Goal: Find specific page/section: Find specific page/section

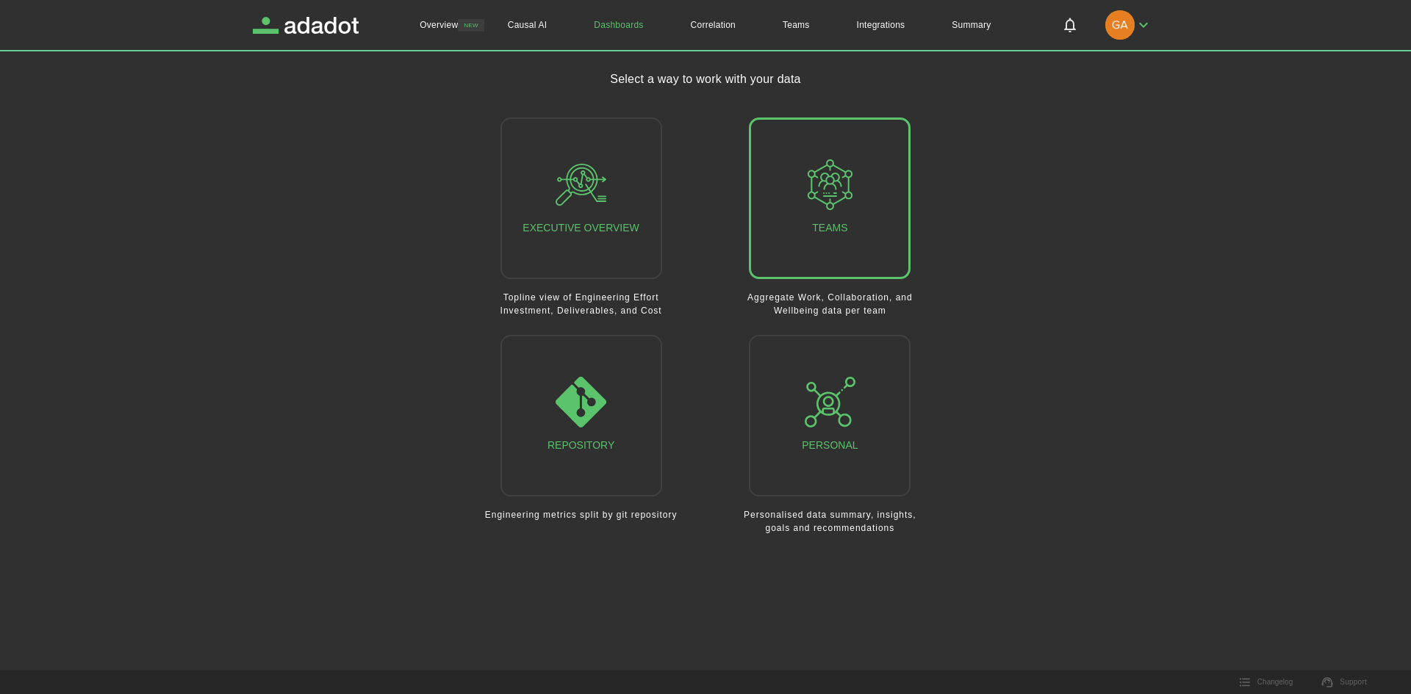
click at [798, 204] on button "Teams" at bounding box center [830, 199] width 162 height 162
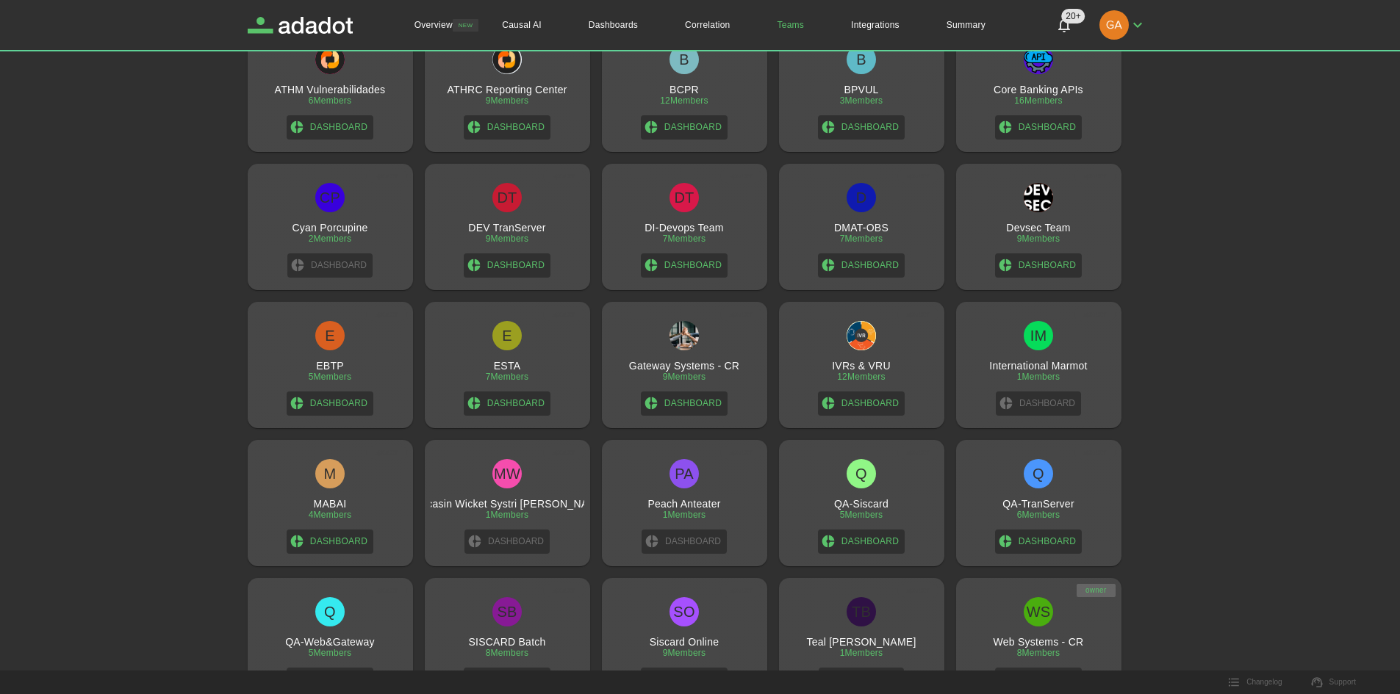
scroll to position [519, 0]
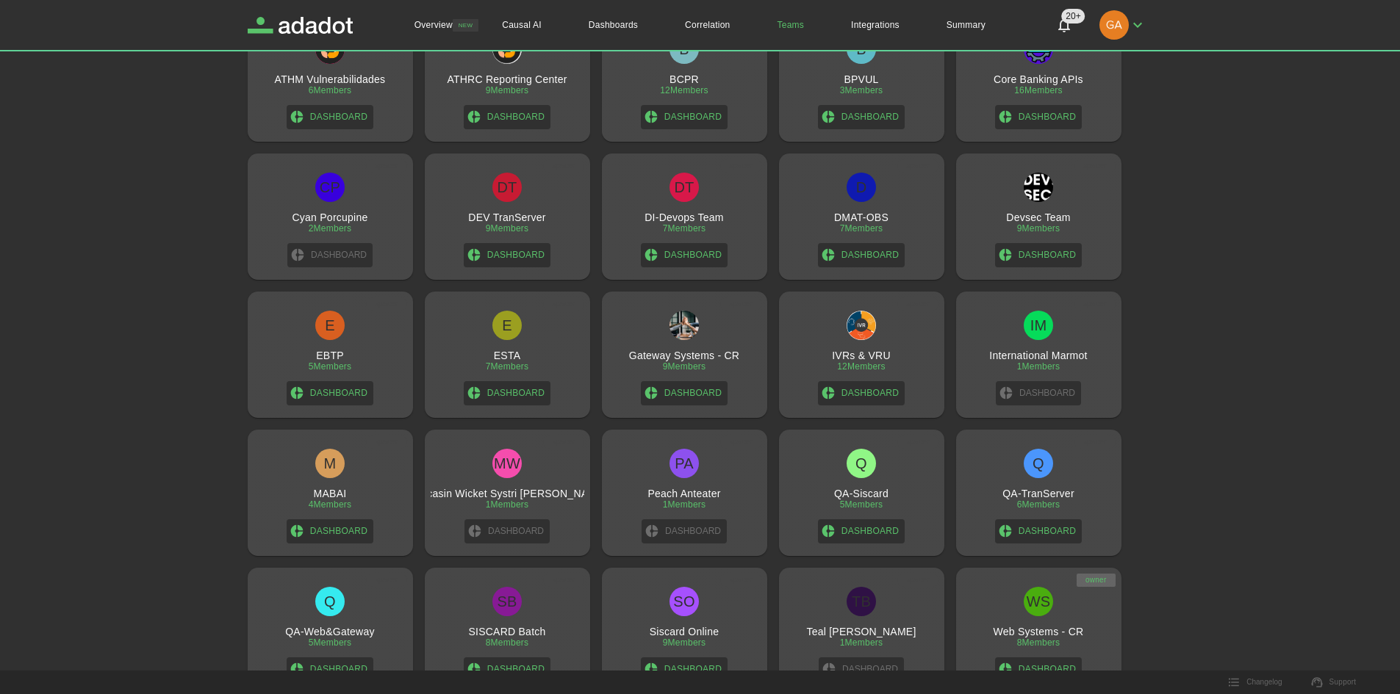
click at [1048, 614] on div "WS Web Systems - CR 8 Members Dashboard" at bounding box center [1039, 634] width 154 height 95
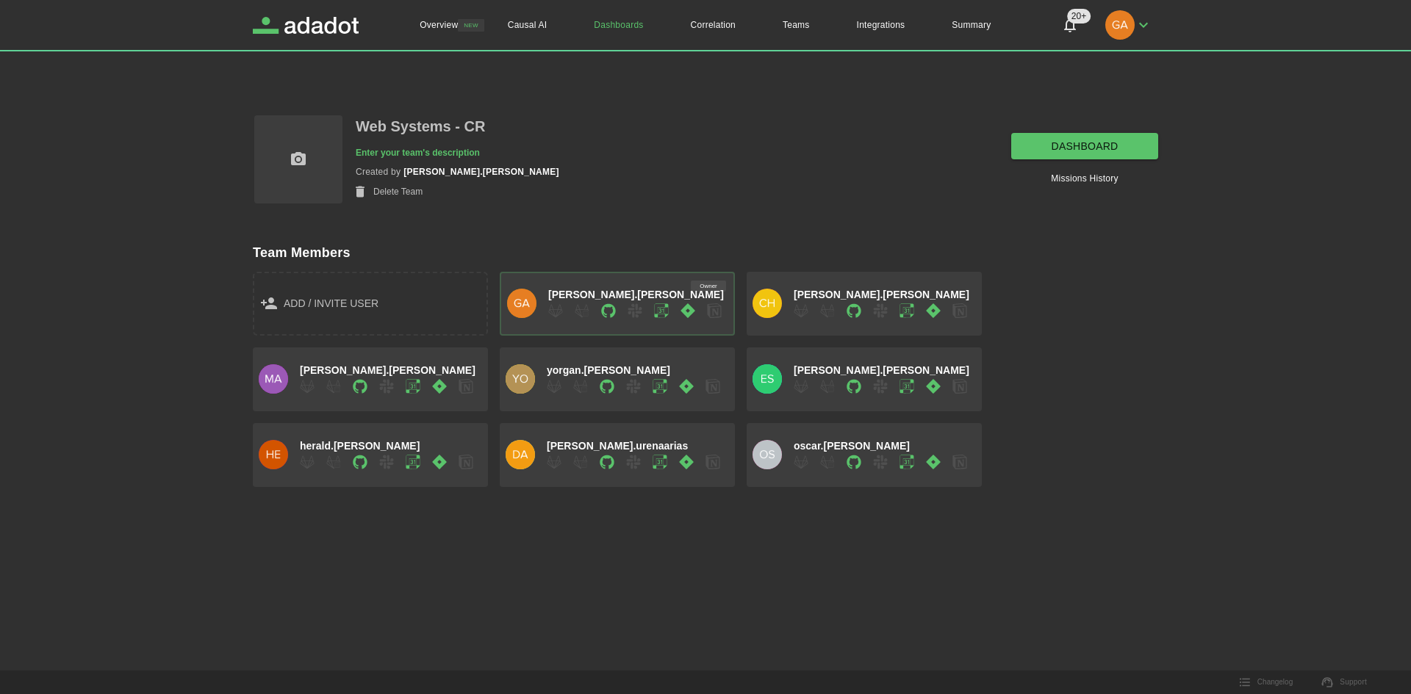
click at [1052, 147] on link "dashboard" at bounding box center [1084, 146] width 147 height 27
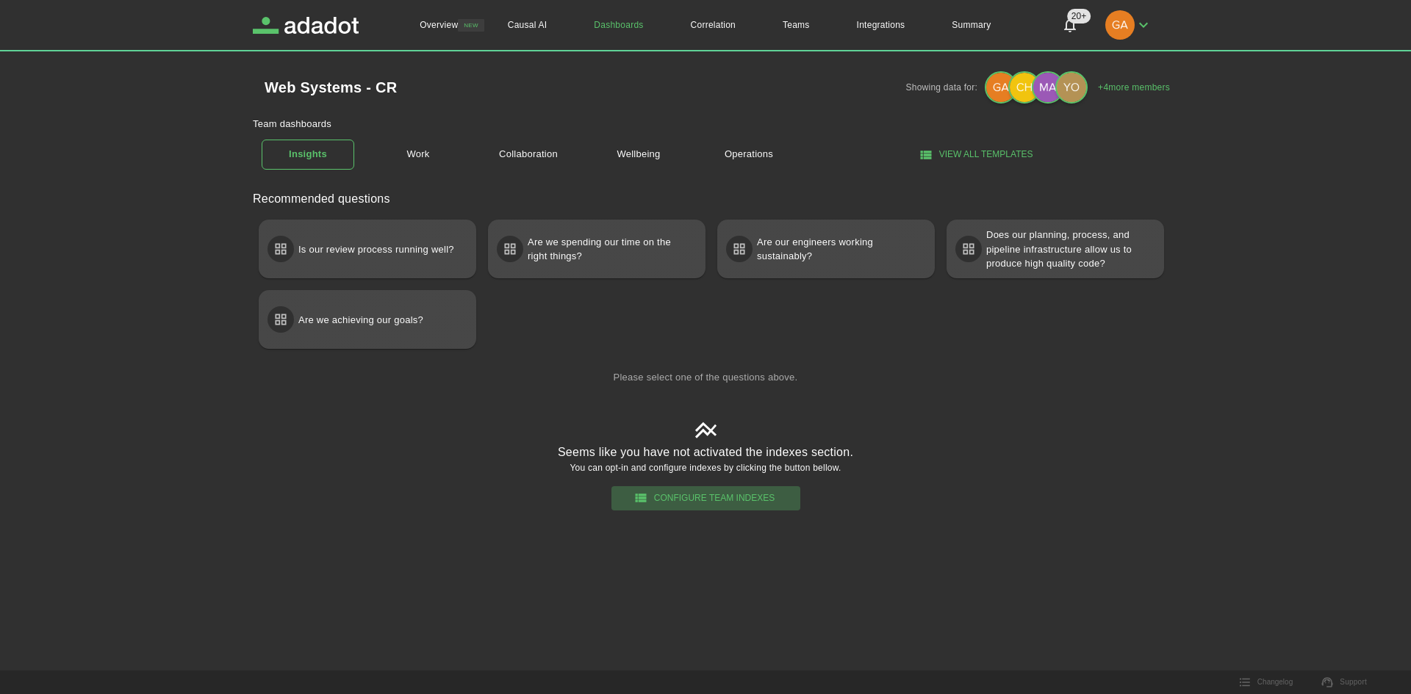
click at [711, 498] on button "Configure Team Indexes" at bounding box center [705, 498] width 189 height 24
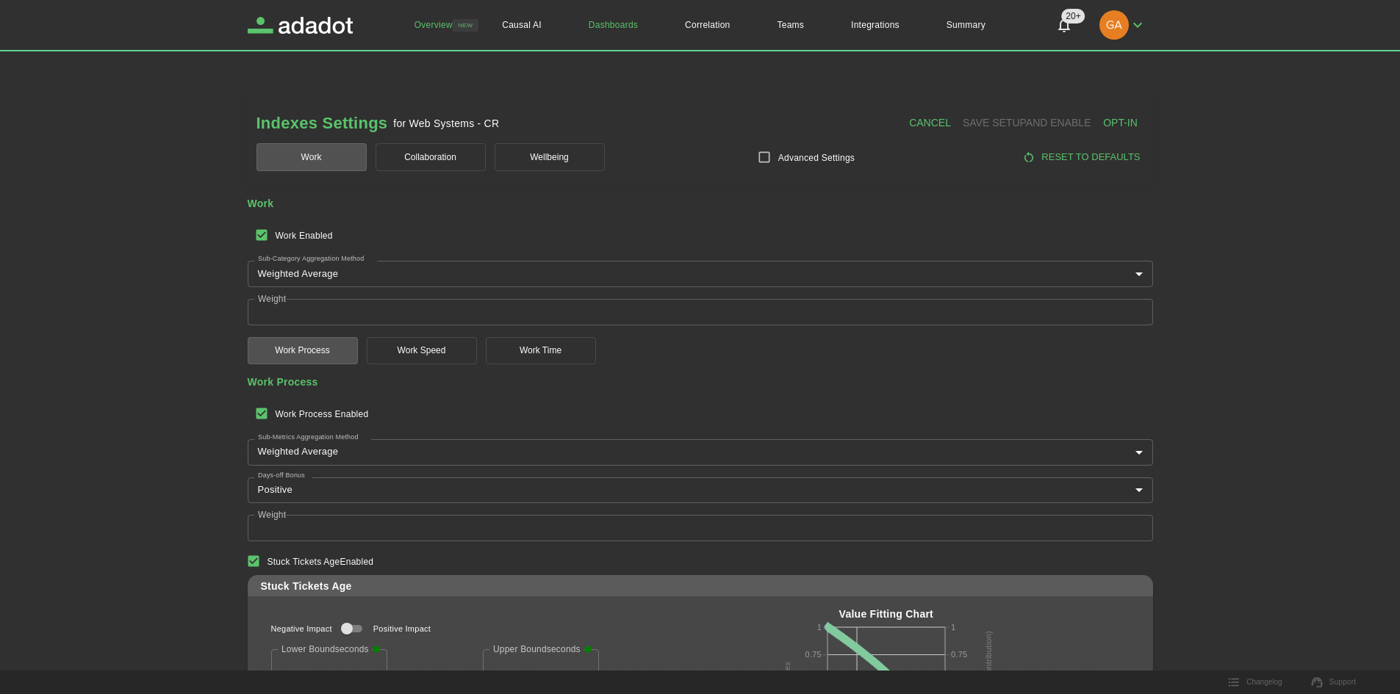
drag, startPoint x: 431, startPoint y: 25, endPoint x: 428, endPoint y: 35, distance: 10.7
click at [431, 25] on link "Overview" at bounding box center [433, 25] width 85 height 50
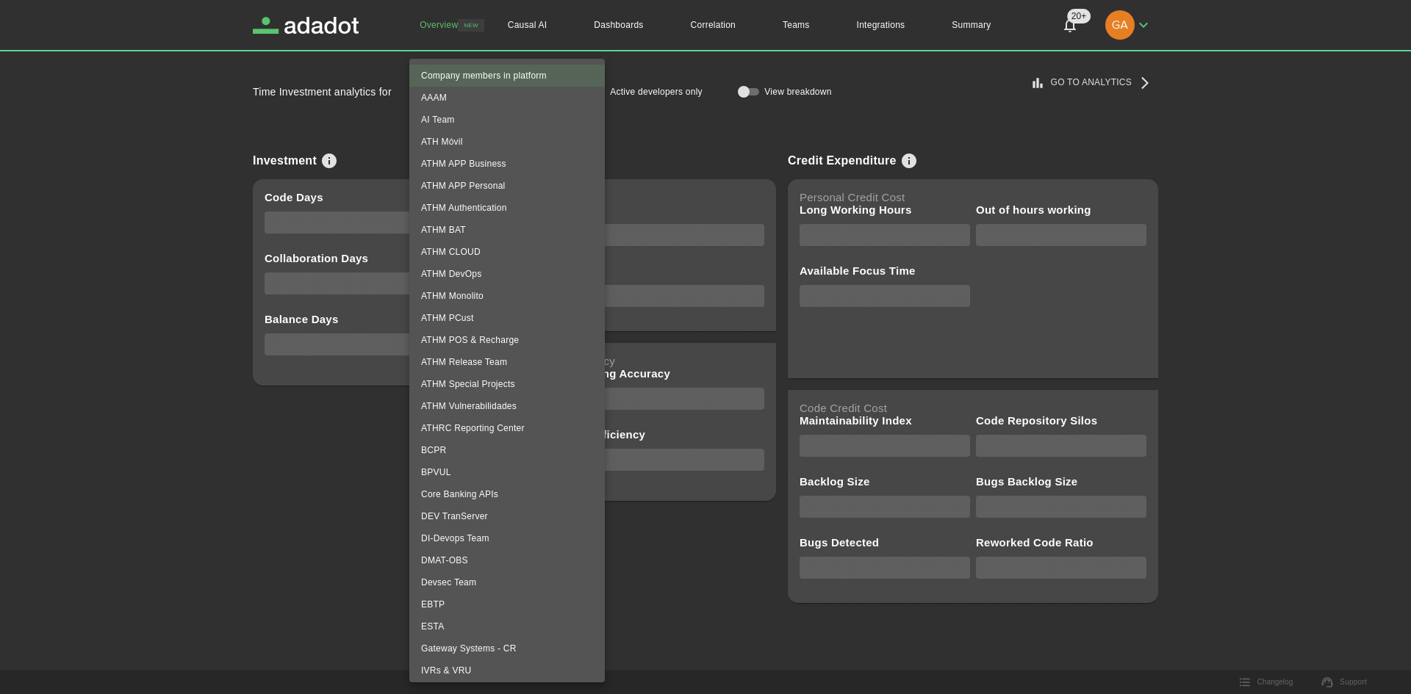
click at [564, 88] on body "**********" at bounding box center [705, 347] width 1411 height 694
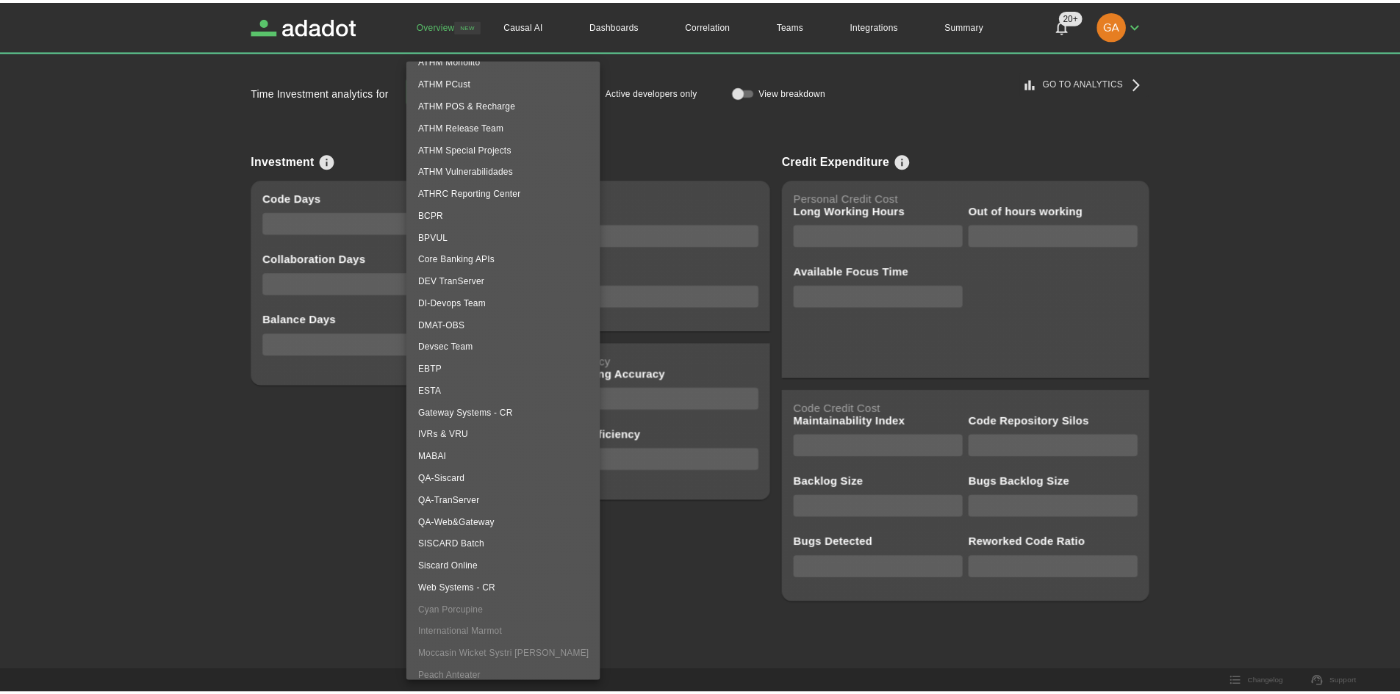
scroll to position [270, 0]
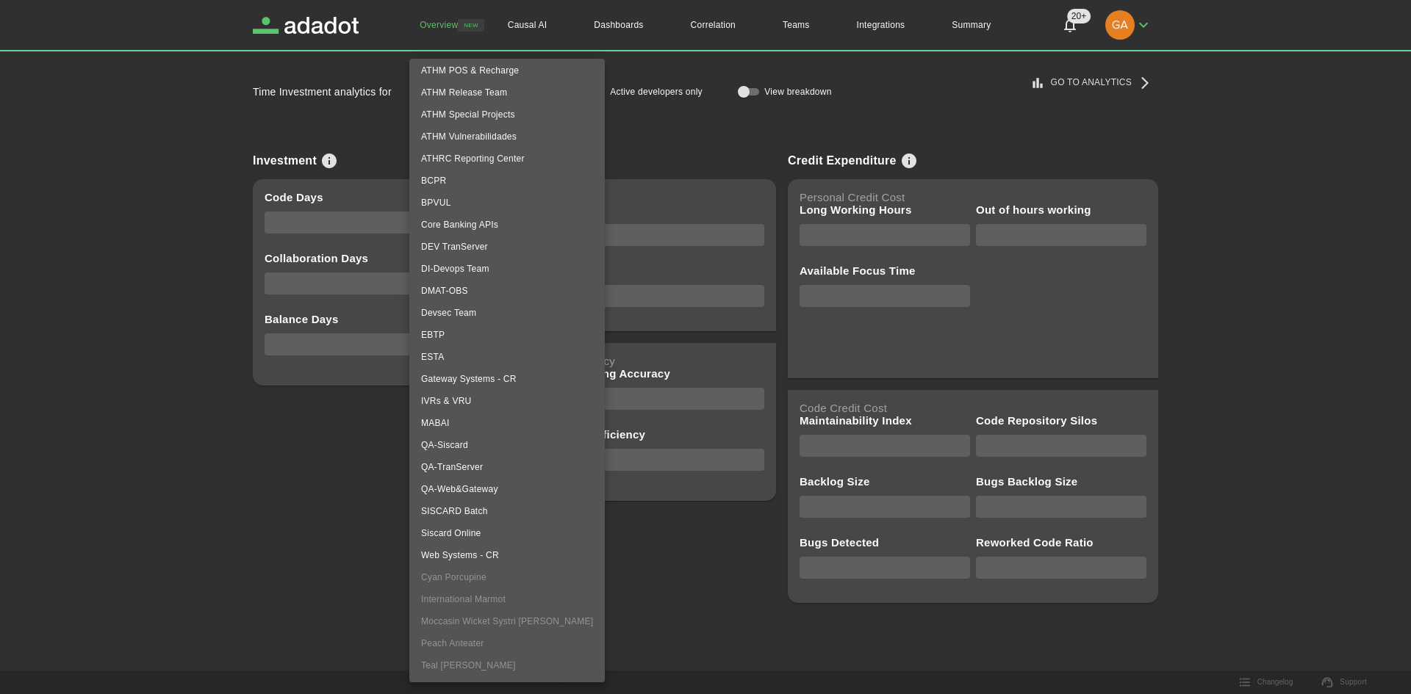
click at [461, 556] on li "Web Systems - CR" at bounding box center [506, 555] width 195 height 22
type input "**********"
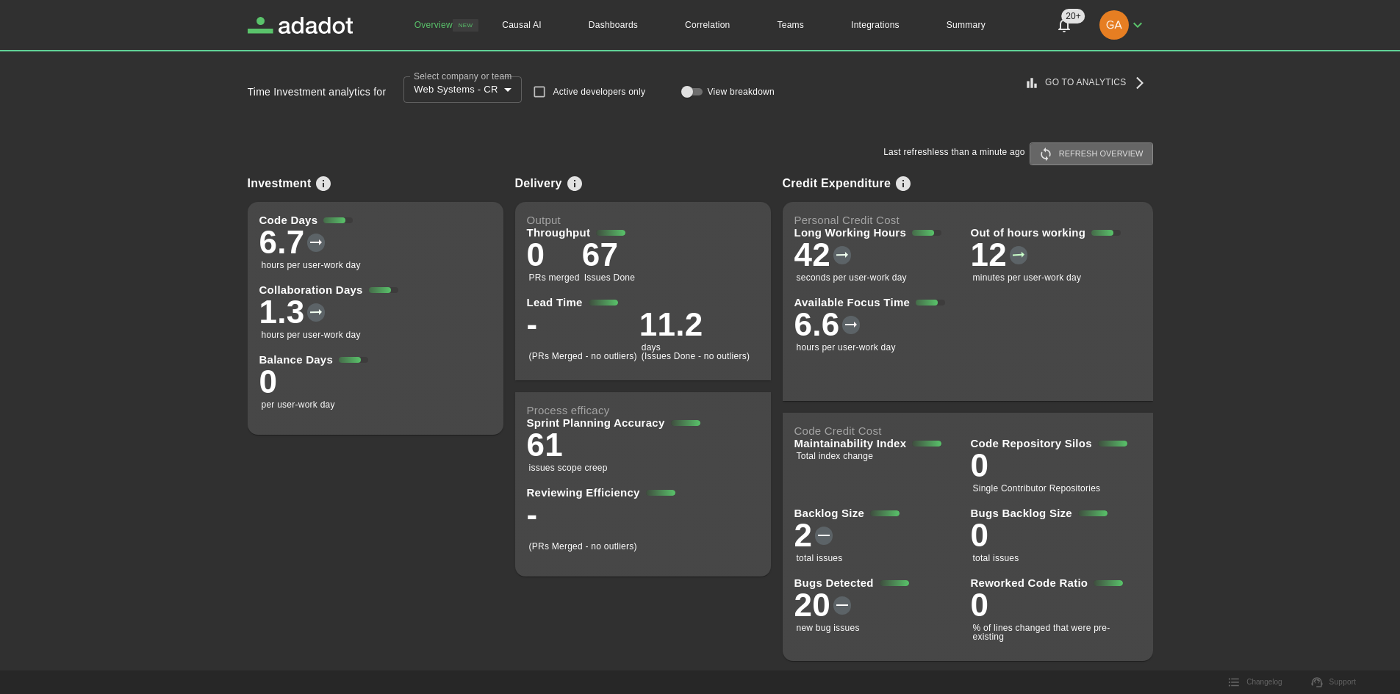
click at [1096, 159] on button "Refresh overview" at bounding box center [1090, 154] width 123 height 23
click at [1074, 82] on link "Go to Analytics" at bounding box center [1086, 83] width 131 height 24
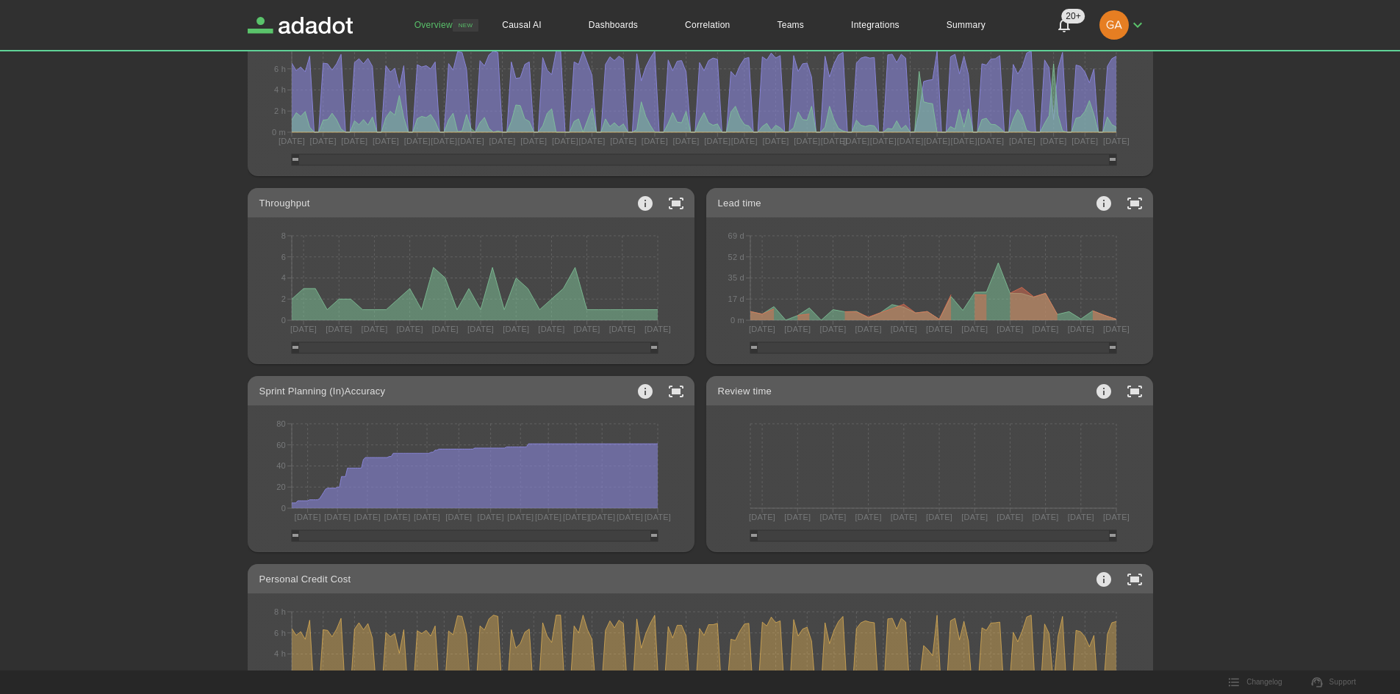
scroll to position [24, 0]
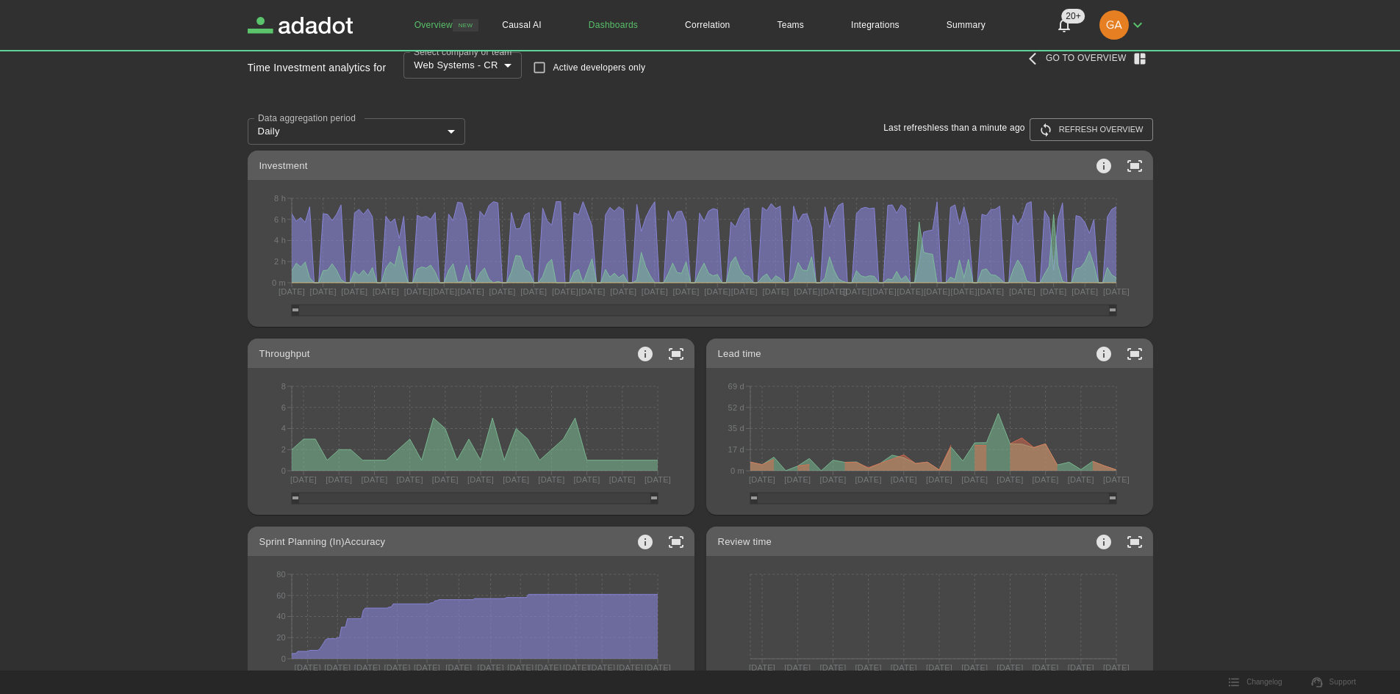
click at [602, 36] on link "Dashboards" at bounding box center [613, 25] width 96 height 50
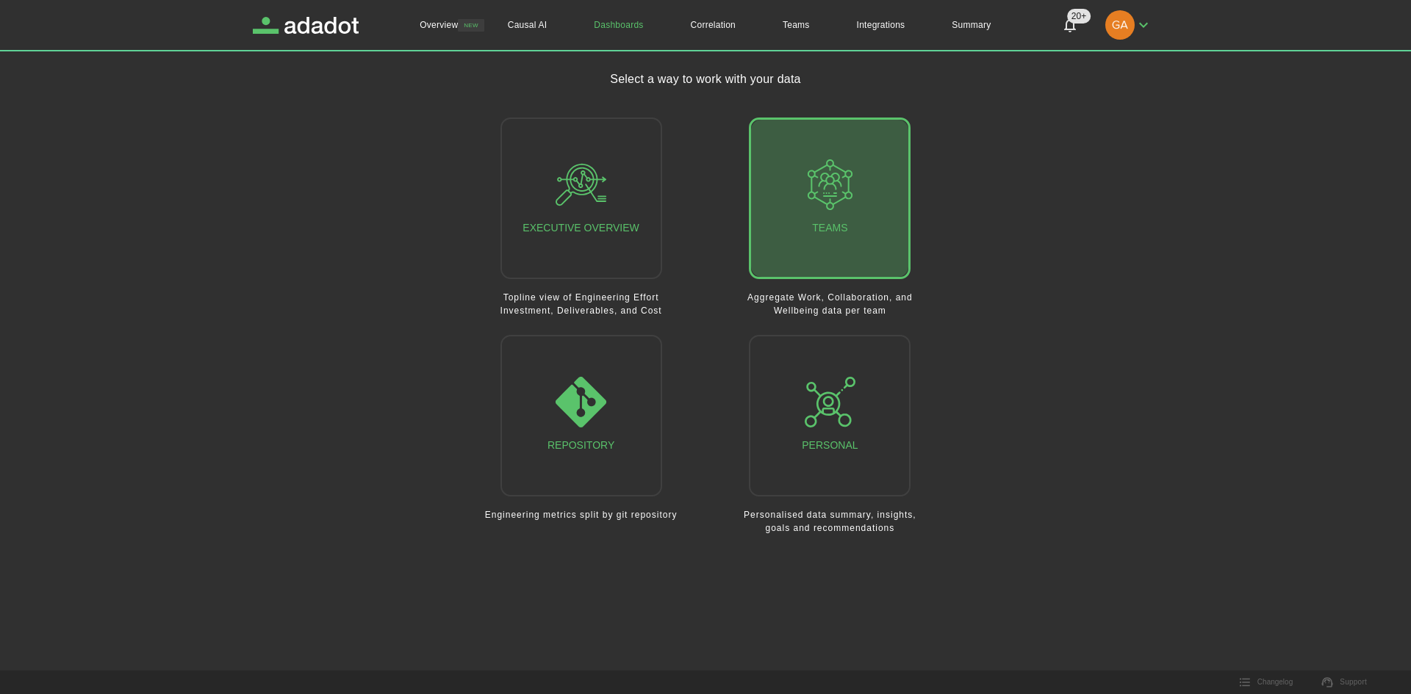
click at [817, 229] on div "Teams" at bounding box center [830, 198] width 51 height 78
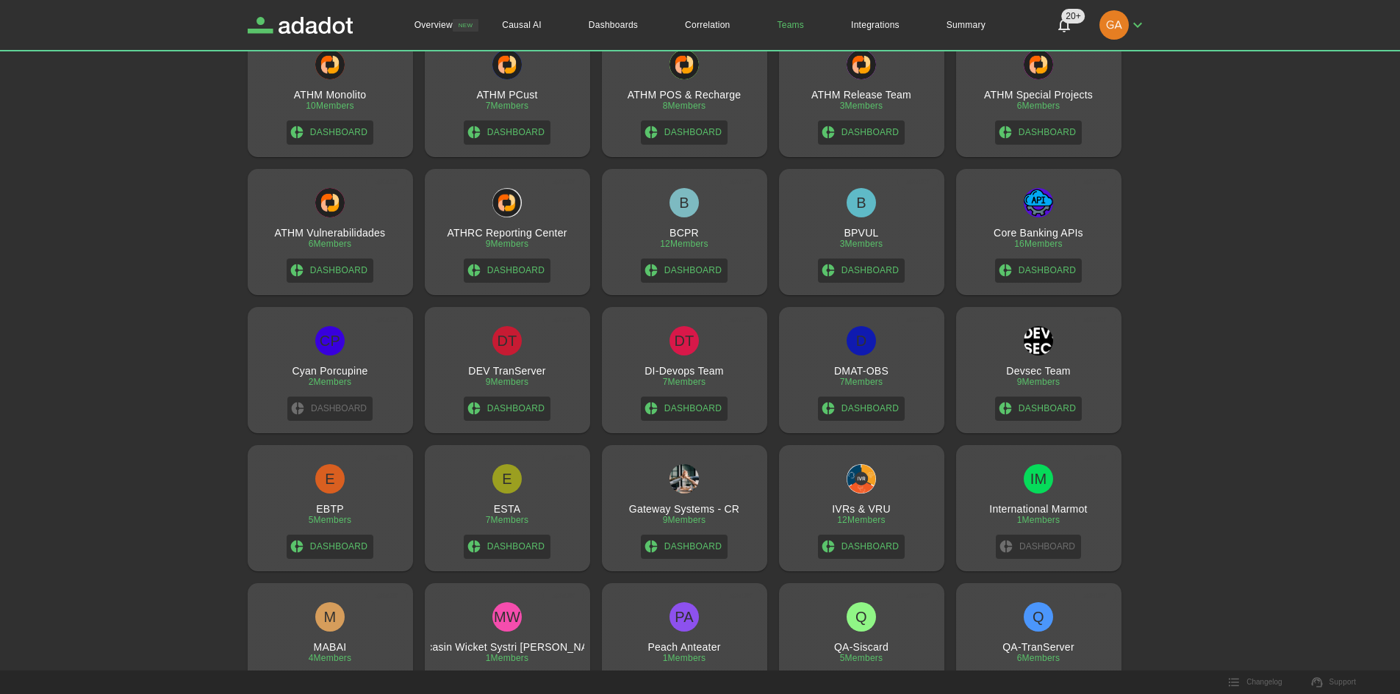
scroll to position [519, 0]
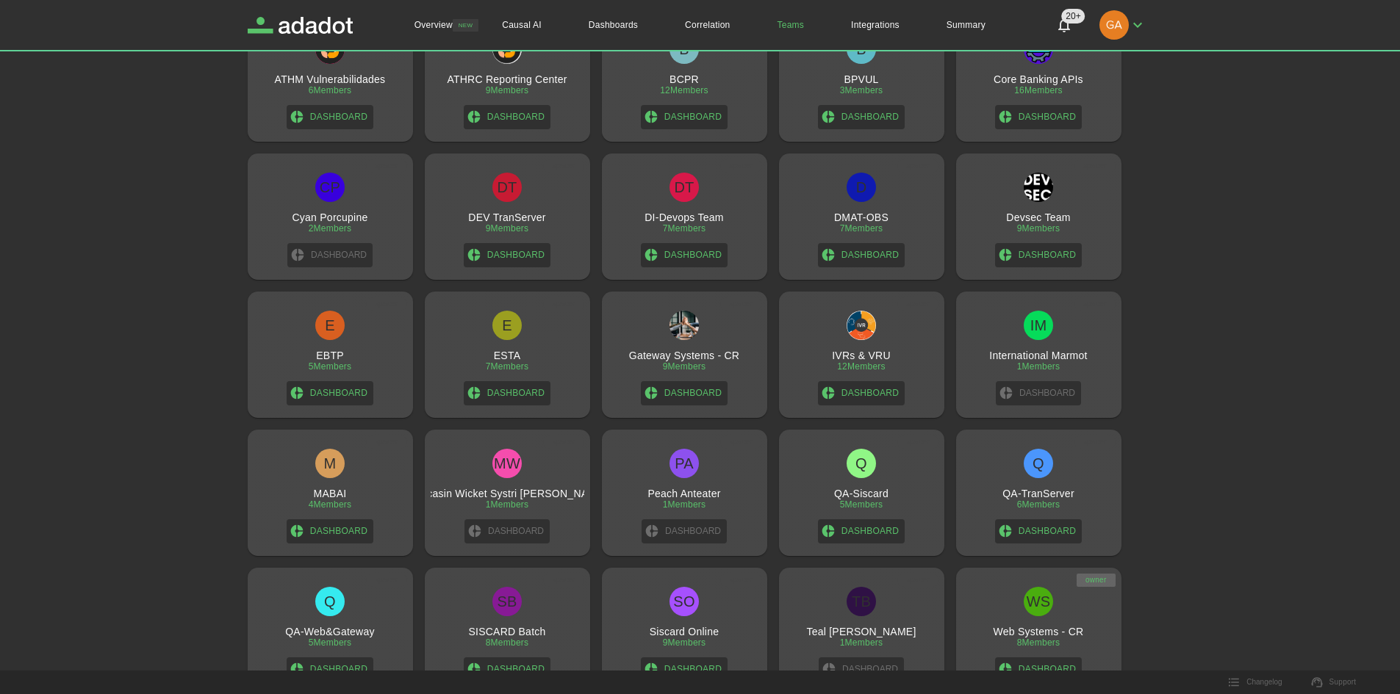
click at [1035, 634] on h3 "Web Systems - CR" at bounding box center [1038, 632] width 90 height 12
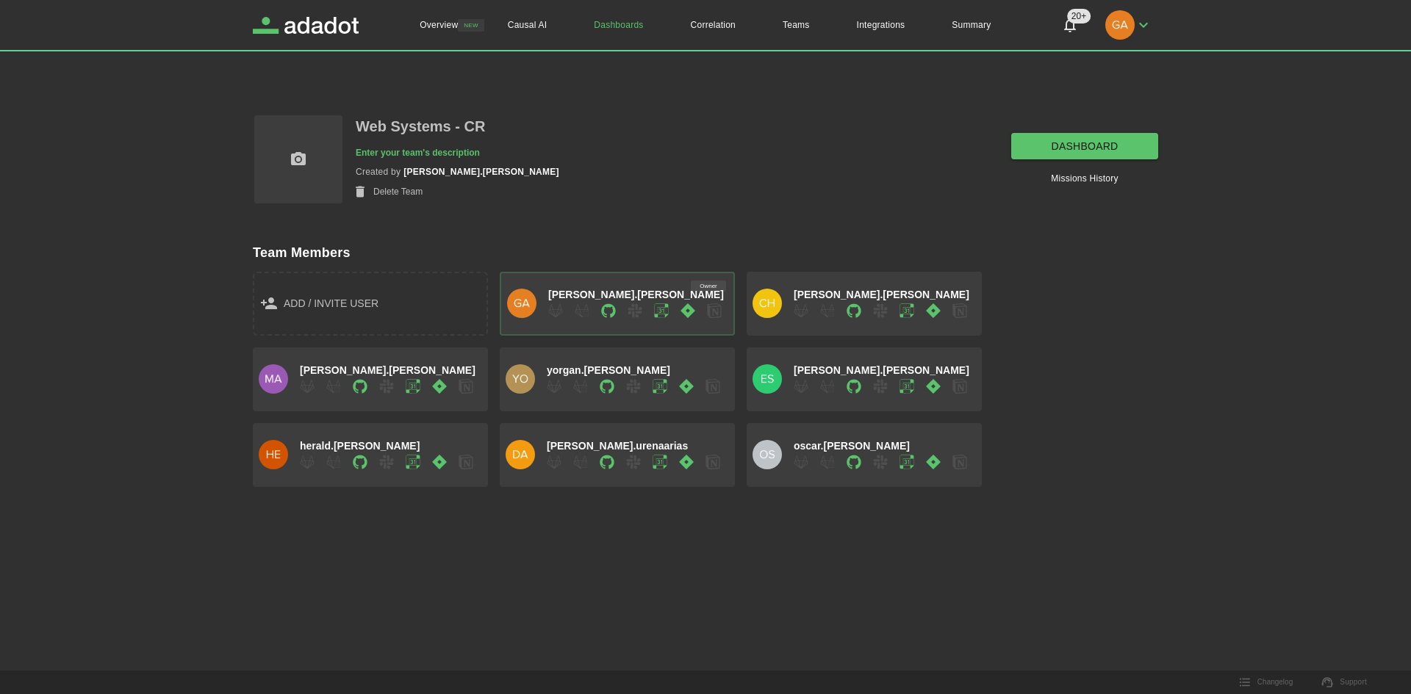
click at [1077, 150] on link "dashboard" at bounding box center [1084, 146] width 147 height 27
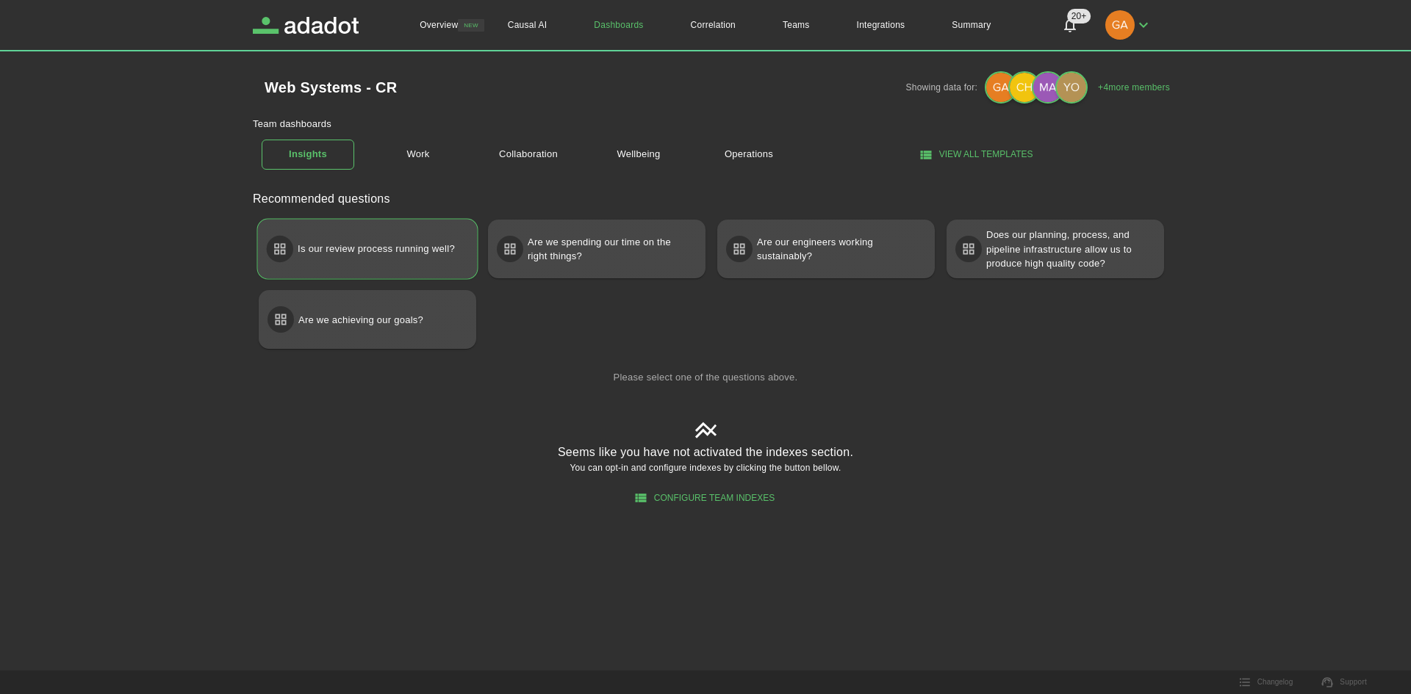
click at [417, 252] on p "Is our review process running well?" at bounding box center [376, 249] width 157 height 26
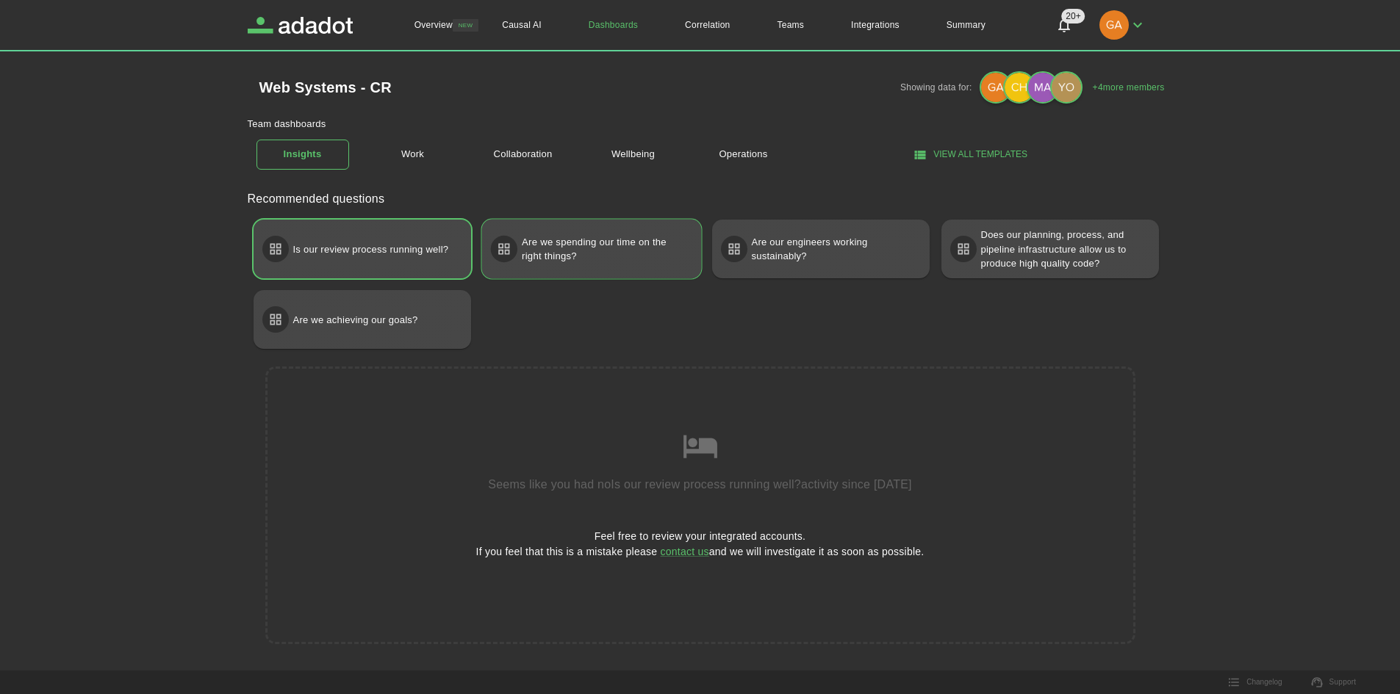
click at [605, 247] on p "Are we spending our time on the right things?" at bounding box center [604, 249] width 165 height 41
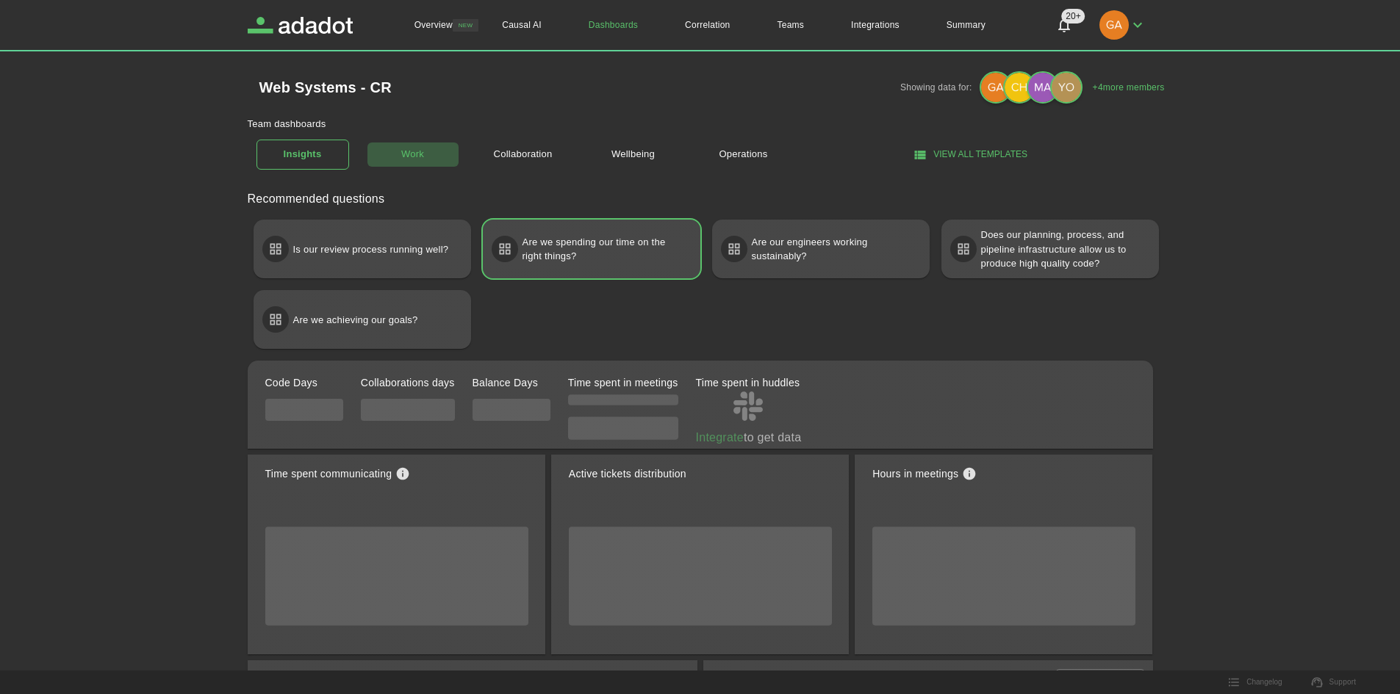
click at [395, 155] on link "Work" at bounding box center [413, 155] width 93 height 26
